Goal: Transaction & Acquisition: Book appointment/travel/reservation

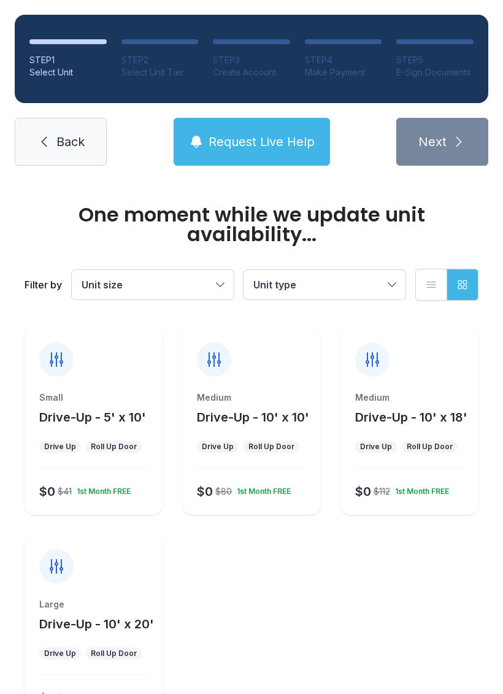
click at [421, 386] on div "Medium Drive-Up - 10' x 18' Drive Up Roll Up Door $0 $112 1st Month FREE" at bounding box center [409, 420] width 138 height 187
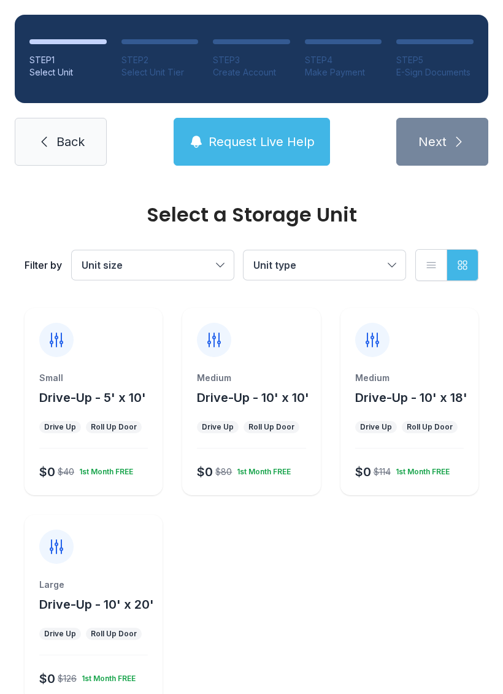
click at [448, 362] on div "Medium Drive-Up - 10' x 18' Drive Up Roll Up Door $0 $114 1st Month FREE" at bounding box center [409, 401] width 138 height 187
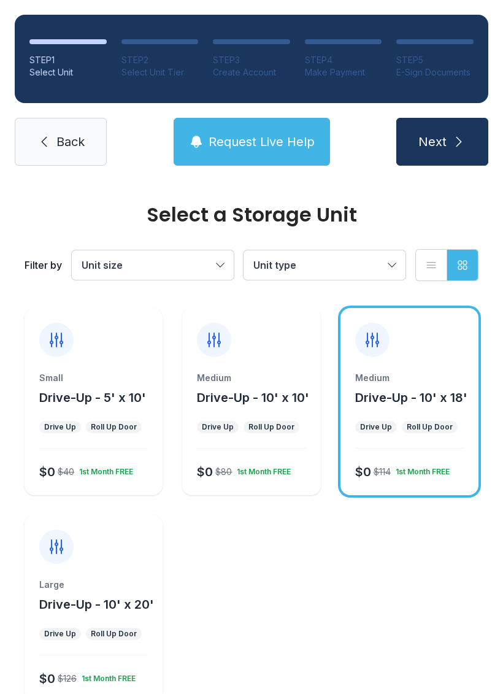
click at [462, 143] on icon "submit" at bounding box center [458, 141] width 15 height 15
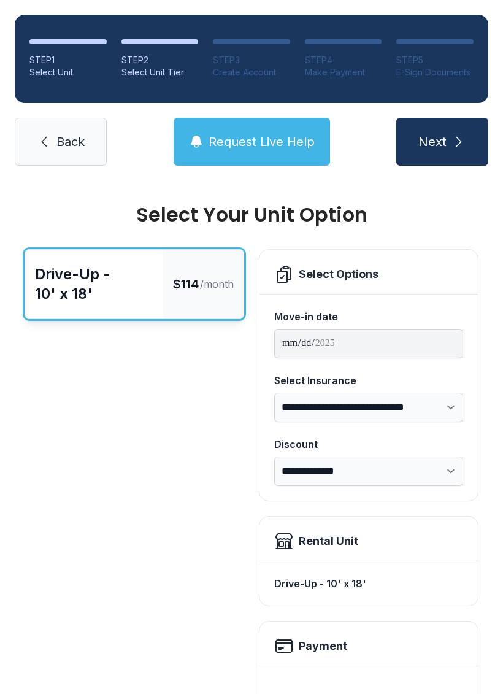
click at [457, 137] on icon "submit" at bounding box center [458, 141] width 15 height 15
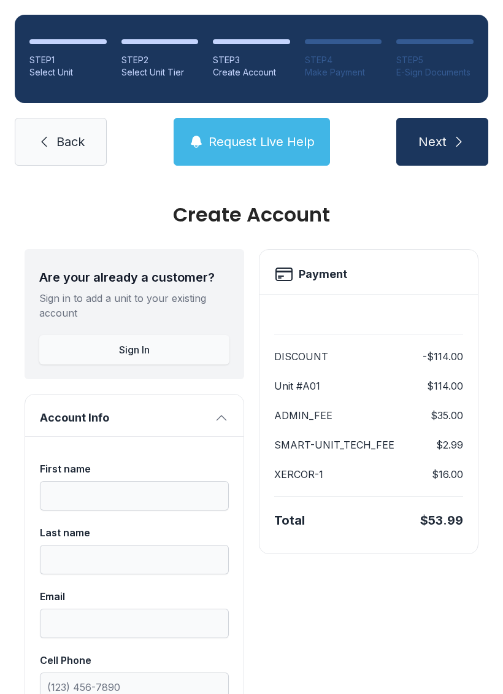
click at [470, 126] on button "Next" at bounding box center [442, 142] width 92 height 48
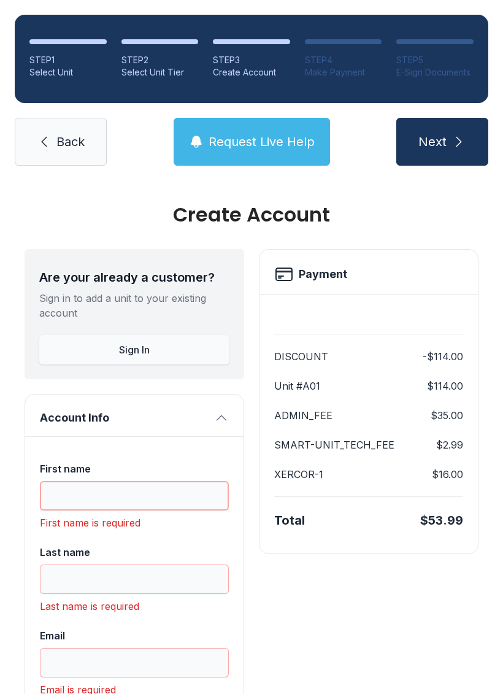
scroll to position [30, 0]
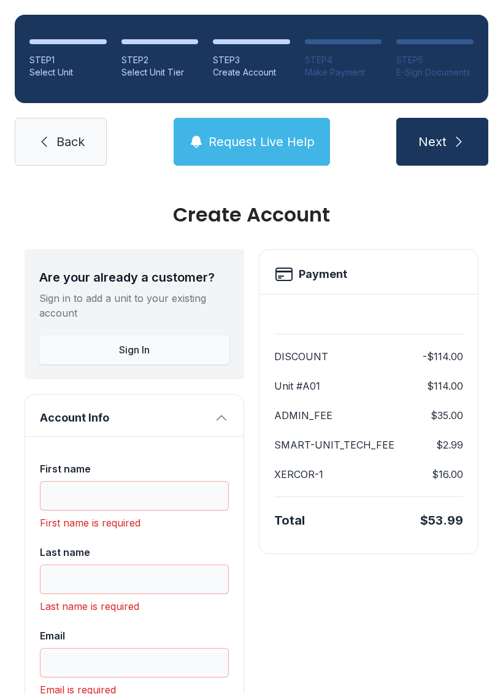
click at [77, 123] on link "Back" at bounding box center [61, 142] width 92 height 48
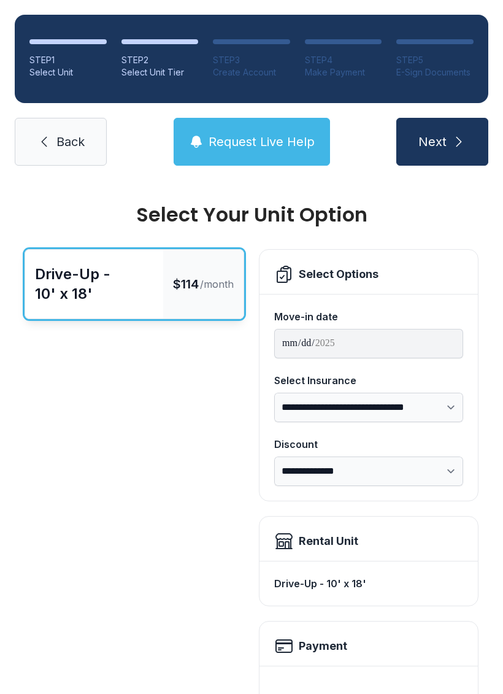
click at [66, 126] on link "Back" at bounding box center [61, 142] width 92 height 48
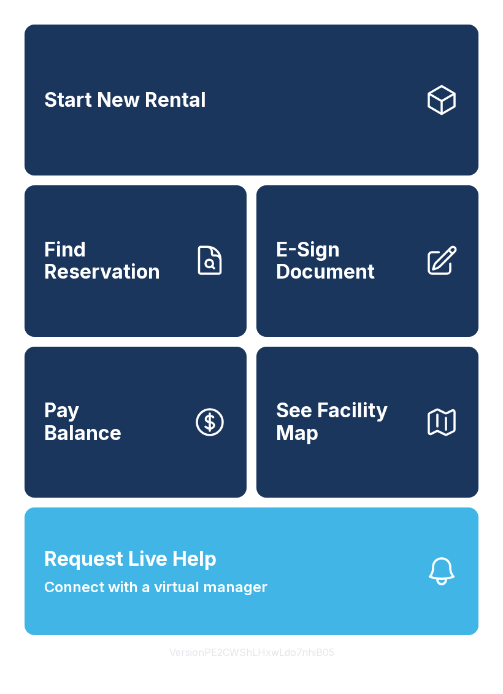
click at [61, 146] on link "Start New Rental" at bounding box center [252, 100] width 454 height 151
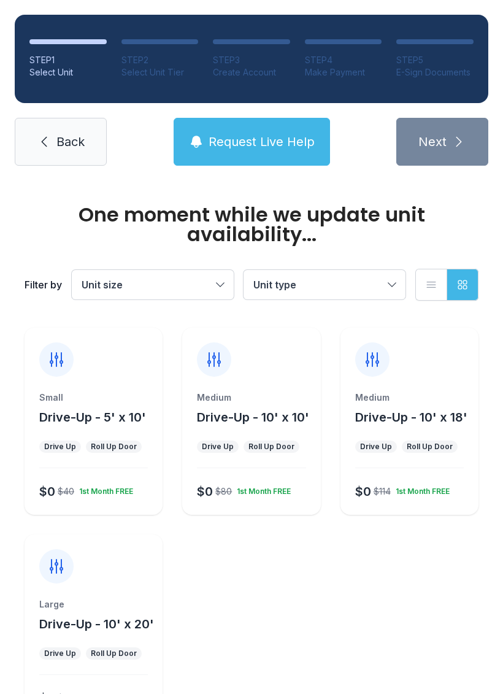
click at [80, 159] on link "Back" at bounding box center [61, 142] width 92 height 48
